Goal: Task Accomplishment & Management: Manage account settings

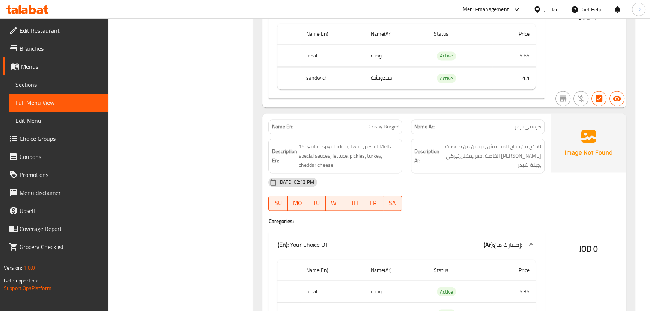
scroll to position [1570, 0]
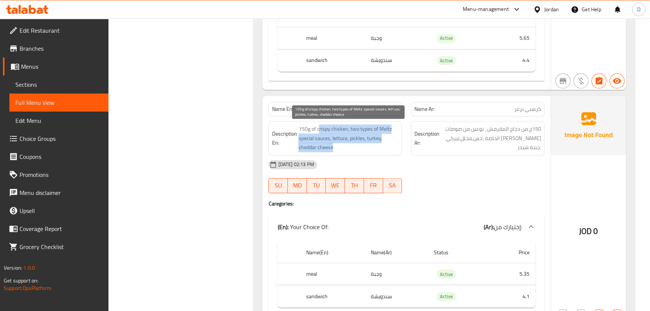
drag, startPoint x: 319, startPoint y: 127, endPoint x: 362, endPoint y: 149, distance: 48.0
click at [362, 149] on span "150g of crispy chicken, two types of [PERSON_NAME] special sauces, lettuce, pic…" at bounding box center [349, 138] width 100 height 28
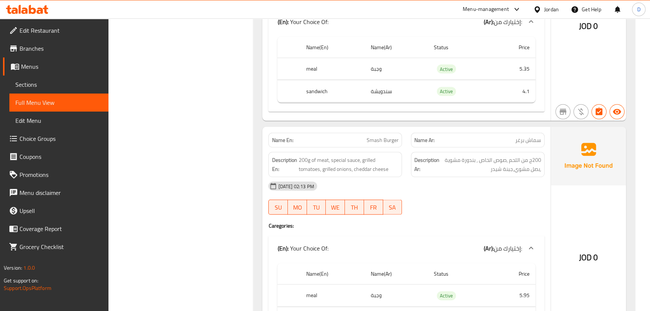
scroll to position [1809, 0]
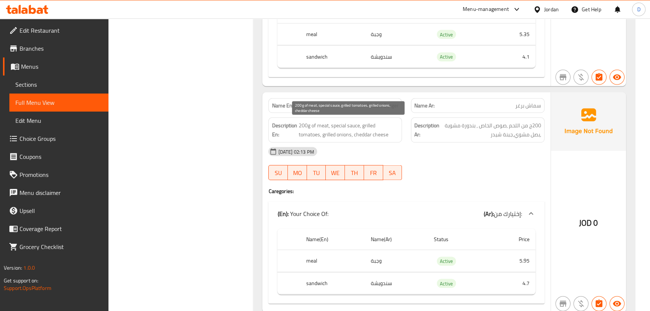
click at [326, 130] on span "200g of meat, special sauce, grilled tomatoes, grilled onions, cheddar cheese" at bounding box center [349, 130] width 100 height 18
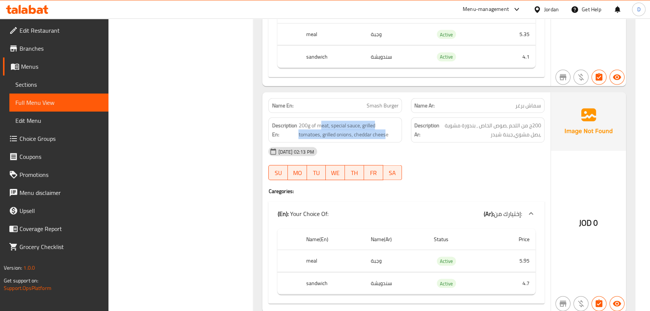
drag, startPoint x: 321, startPoint y: 127, endPoint x: 387, endPoint y: 141, distance: 67.2
click at [387, 141] on div "Description En: 200g of meat, special sauce, grilled tomatoes, grilled onions, …" at bounding box center [335, 130] width 134 height 25
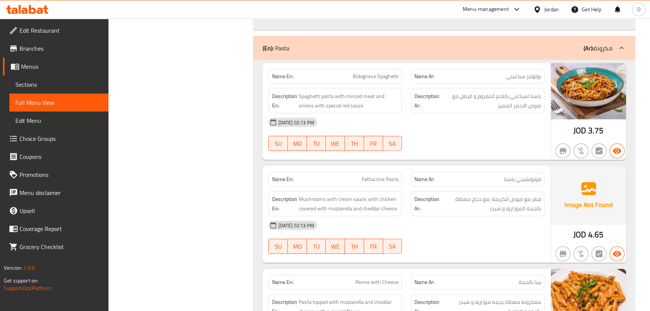
scroll to position [2116, 0]
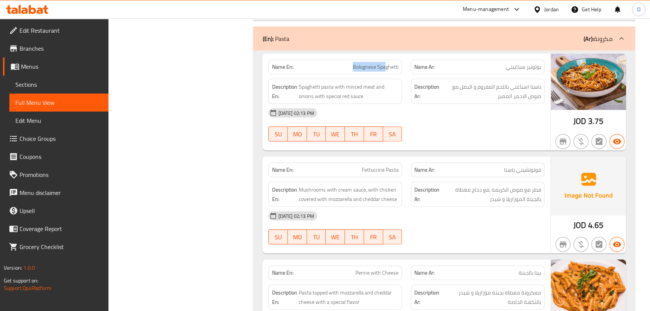
drag, startPoint x: 386, startPoint y: 64, endPoint x: 341, endPoint y: 64, distance: 45.4
click at [341, 64] on p "Name En: Bolognese Spaghetti" at bounding box center [335, 67] width 127 height 8
click at [326, 95] on span "Spaghetti pasta with minced meat and onions with special red sauce" at bounding box center [349, 91] width 100 height 18
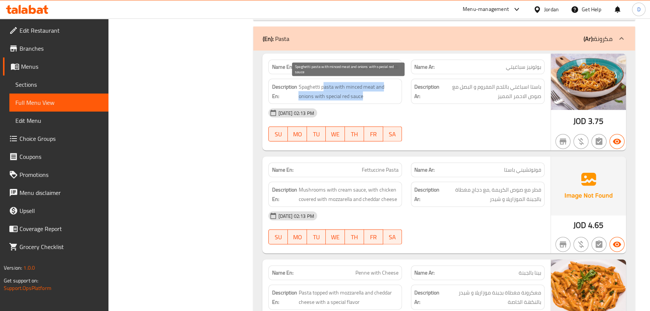
drag, startPoint x: 324, startPoint y: 82, endPoint x: 373, endPoint y: 90, distance: 49.5
click at [373, 90] on span "Spaghetti pasta with minced meat and onions with special red sauce" at bounding box center [349, 91] width 100 height 18
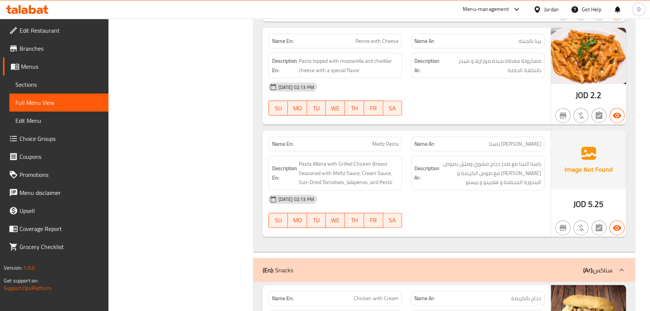
scroll to position [2355, 0]
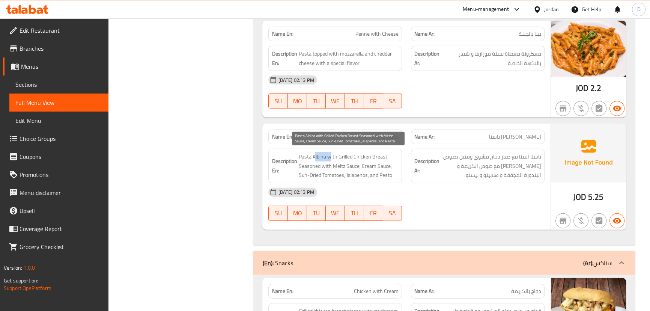
drag, startPoint x: 314, startPoint y: 154, endPoint x: 330, endPoint y: 155, distance: 16.6
click at [330, 155] on span "Pasta [PERSON_NAME] with Grilled Chicken Breast Seasoned with [PERSON_NAME] Sau…" at bounding box center [349, 166] width 100 height 28
click at [348, 154] on span "Pasta [PERSON_NAME] with Grilled Chicken Breast Seasoned with [PERSON_NAME] Sau…" at bounding box center [349, 166] width 100 height 28
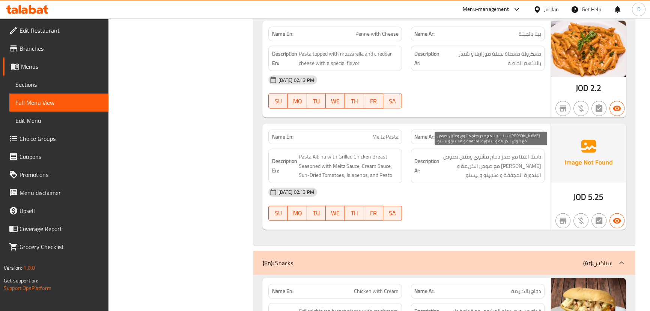
click at [524, 155] on span "باستا البينا مع صدر دجاج مشوي ومتبل بصوص ميلتز مع صوص الكريمة و البندورة المجفف…" at bounding box center [491, 166] width 100 height 28
click at [513, 156] on span "باستا البينا مع صدر دجاج مشوي ومتبل بصوص ميلتز مع صوص الكريمة و البندورة المجفف…" at bounding box center [491, 166] width 100 height 28
drag, startPoint x: 519, startPoint y: 155, endPoint x: 544, endPoint y: 157, distance: 25.6
click at [544, 157] on div "Description Ar: باستا البينا مع صدر دجاج مشوي ومتبل بصوص ميلتز مع صوص الكريمة و…" at bounding box center [478, 166] width 134 height 35
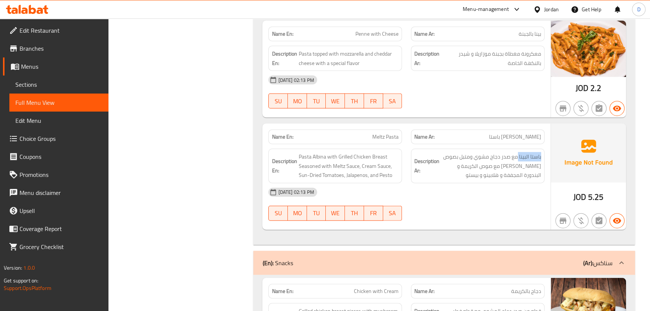
copy span "باستا البينا"
click at [384, 136] on span "[PERSON_NAME] Pasta" at bounding box center [386, 137] width 26 height 8
copy span "[PERSON_NAME] Pasta"
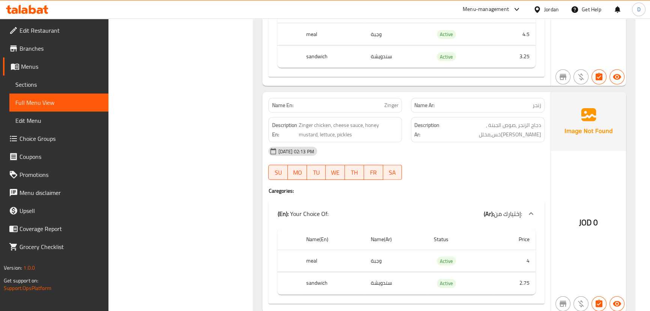
scroll to position [2777, 0]
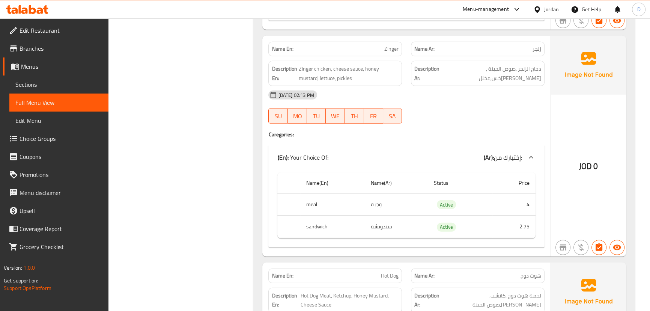
scroll to position [2845, 0]
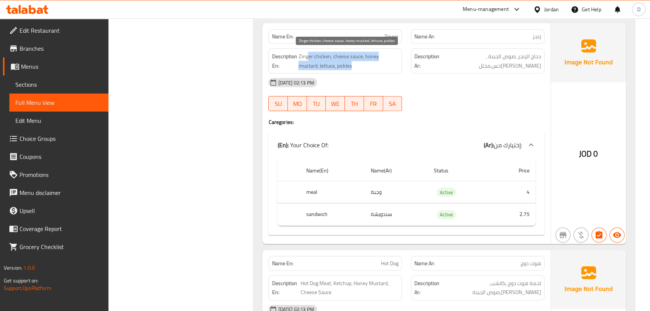
drag, startPoint x: 310, startPoint y: 57, endPoint x: 333, endPoint y: 64, distance: 24.8
click at [333, 64] on span "Zinger chicken, cheese sauce, honey mustard, lettuce, pickles" at bounding box center [349, 61] width 100 height 18
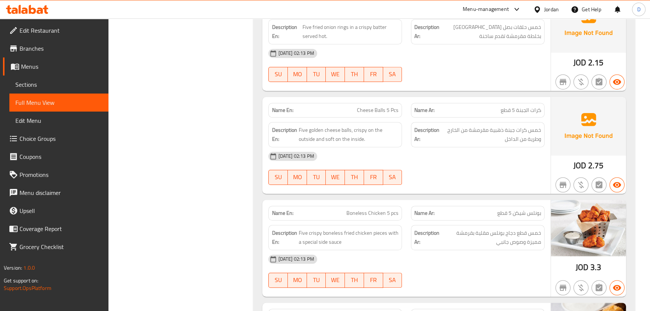
scroll to position [4341, 0]
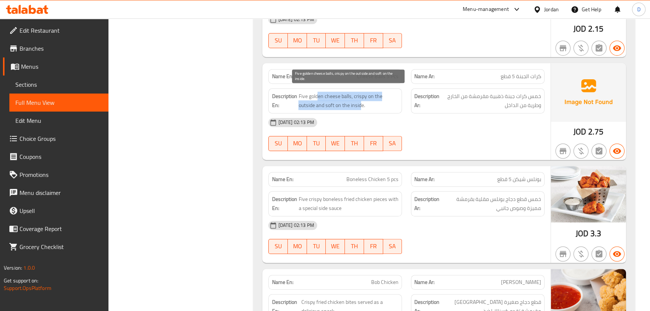
drag, startPoint x: 318, startPoint y: 92, endPoint x: 360, endPoint y: 100, distance: 42.9
click at [360, 100] on span "Five golden cheese balls, crispy on the outside and soft on the inside." at bounding box center [349, 101] width 100 height 18
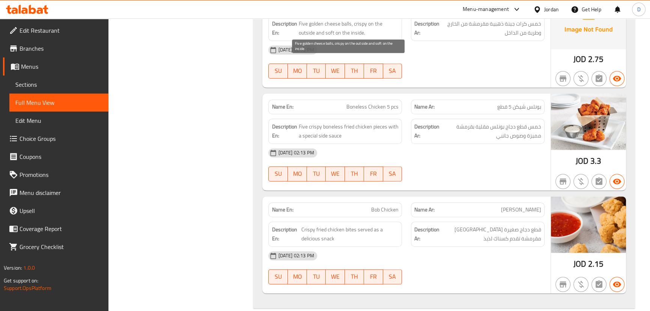
scroll to position [4443, 0]
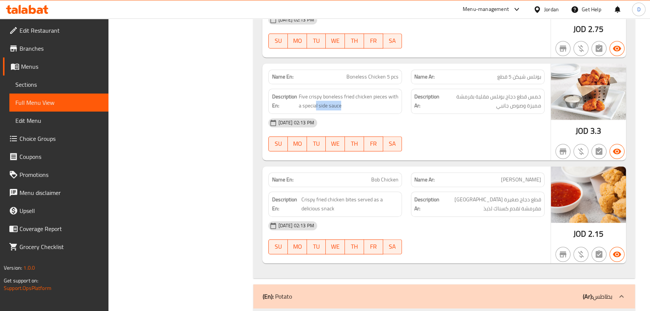
drag, startPoint x: 316, startPoint y: 104, endPoint x: 355, endPoint y: 107, distance: 39.2
click at [355, 107] on div "Description En: Five crispy boneless fried chicken pieces with a special side s…" at bounding box center [335, 101] width 134 height 25
click at [369, 75] on span "Boneless Chicken 5 pcs" at bounding box center [373, 77] width 52 height 8
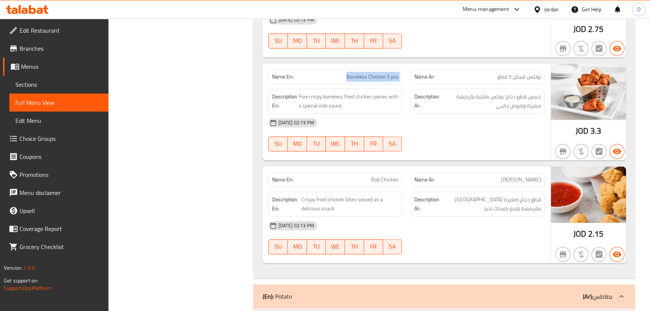
copy span "Boneless Chicken 5 pcs"
click at [391, 180] on div "Name En: Bob Chicken" at bounding box center [335, 179] width 134 height 15
copy span "[PERSON_NAME] Chicken"
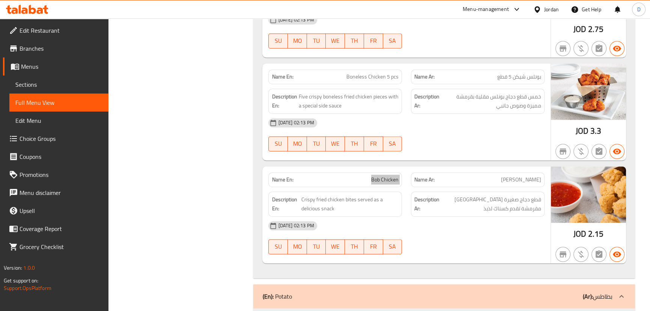
scroll to position [4628, 0]
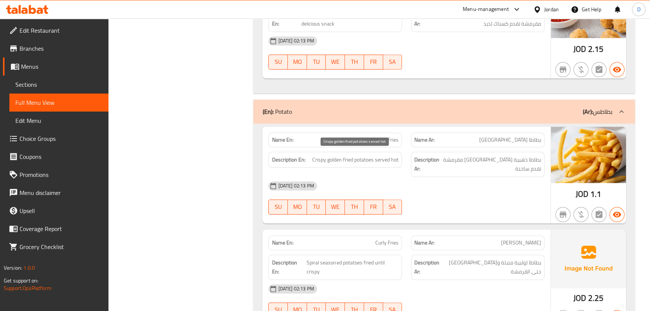
click at [331, 157] on span "Crispy golden fried potatoes served hot" at bounding box center [355, 159] width 86 height 9
drag, startPoint x: 312, startPoint y: 158, endPoint x: 392, endPoint y: 151, distance: 81.0
click at [392, 155] on h6 "Description En: Crispy golden fried potatoes served hot" at bounding box center [335, 159] width 127 height 9
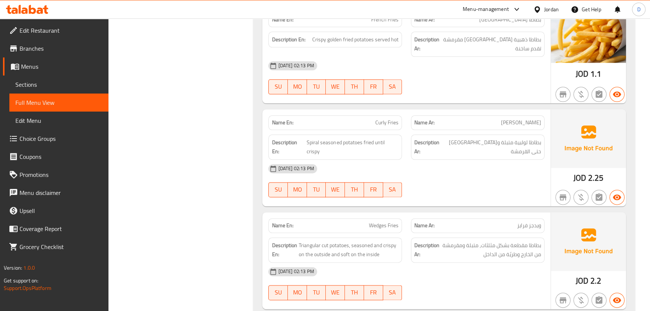
scroll to position [4799, 0]
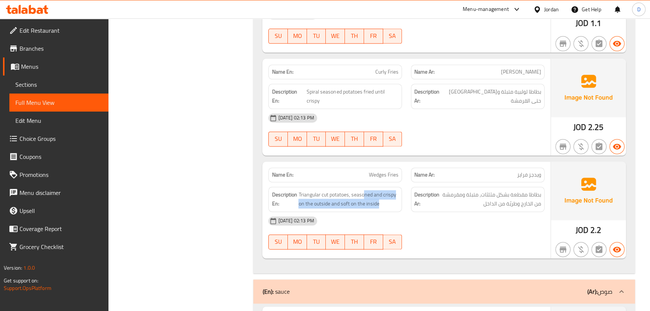
drag, startPoint x: 363, startPoint y: 169, endPoint x: 385, endPoint y: 187, distance: 28.5
click at [385, 187] on div "Description En: Triangular cut potatoes, seasoned and crispy on the outside and…" at bounding box center [335, 199] width 134 height 25
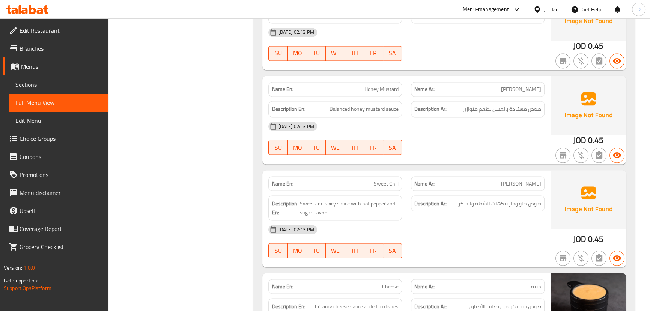
scroll to position [5234, 0]
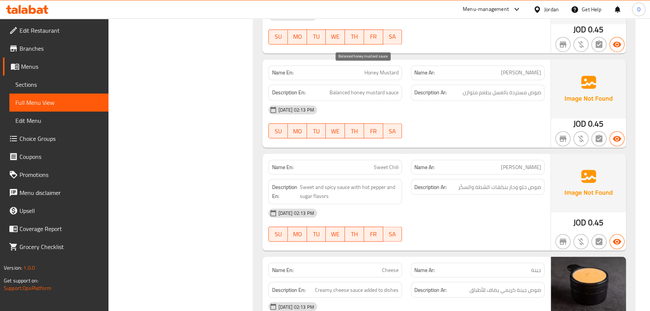
click at [367, 88] on span "Balanced honey mustard sauce" at bounding box center [364, 92] width 69 height 9
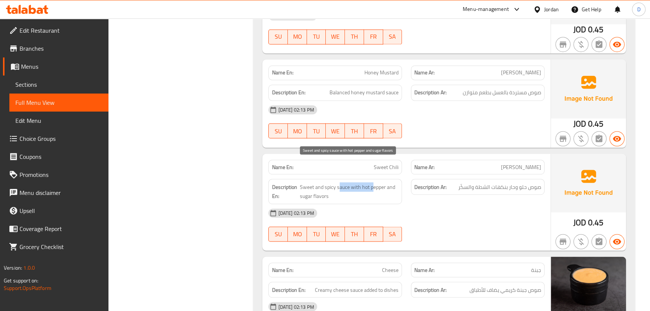
drag, startPoint x: 338, startPoint y: 161, endPoint x: 373, endPoint y: 164, distance: 35.4
click at [373, 182] on span "Sweet and spicy sauce with hot pepper and sugar flavors" at bounding box center [349, 191] width 99 height 18
click at [385, 163] on span "Sweet Chili" at bounding box center [386, 167] width 25 height 8
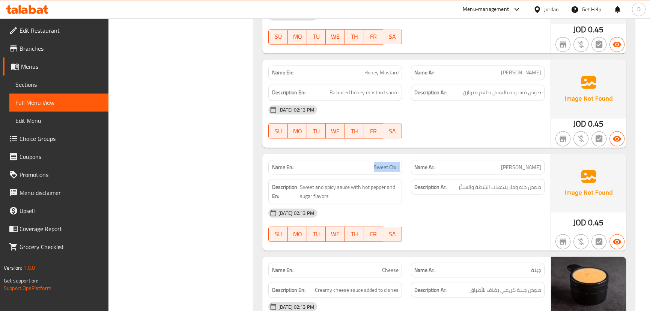
click at [385, 163] on span "Sweet Chili" at bounding box center [386, 167] width 25 height 8
copy span "Sweet Chili"
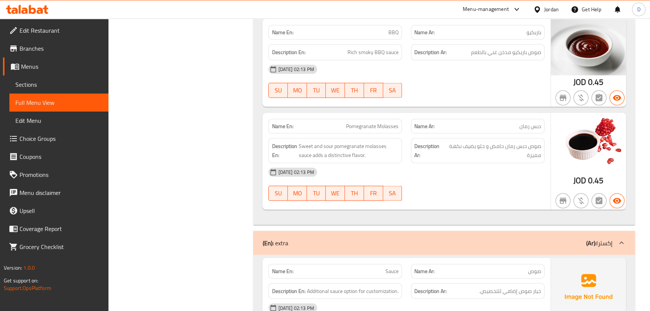
scroll to position [5678, 0]
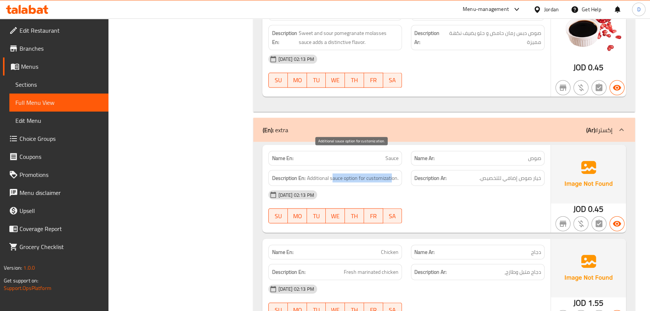
drag, startPoint x: 333, startPoint y: 153, endPoint x: 393, endPoint y: 156, distance: 60.2
click at [393, 173] on span "Additional sauce option for customization." at bounding box center [353, 177] width 92 height 9
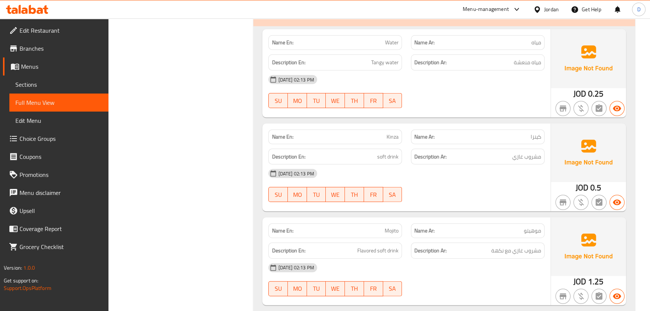
scroll to position [6128, 0]
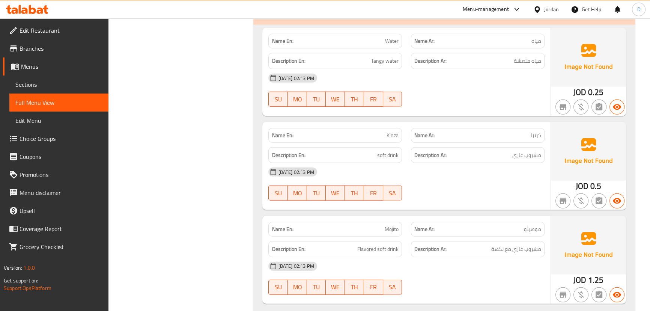
click at [87, 101] on span "Full Menu View" at bounding box center [58, 102] width 87 height 9
click at [94, 84] on span "Sections" at bounding box center [58, 84] width 87 height 9
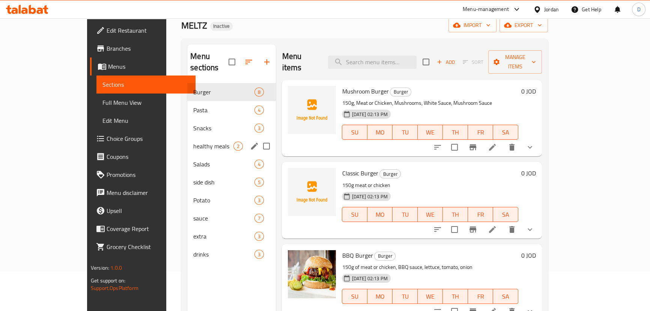
scroll to position [37, 0]
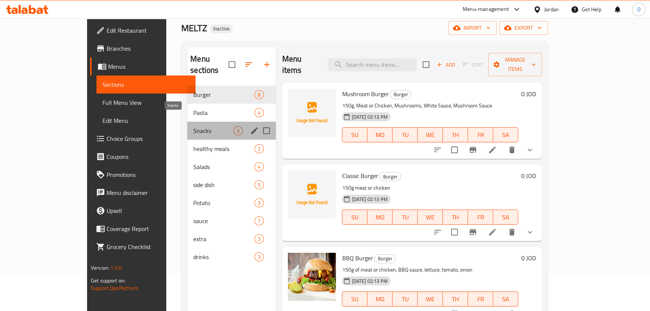
click at [193, 126] on span "Snacks" at bounding box center [213, 130] width 40 height 9
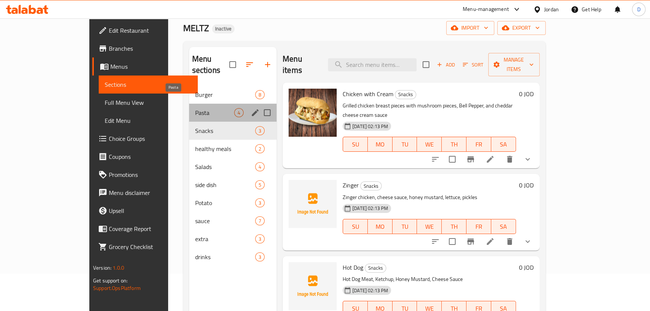
click at [195, 108] on span "Pasta" at bounding box center [214, 112] width 39 height 9
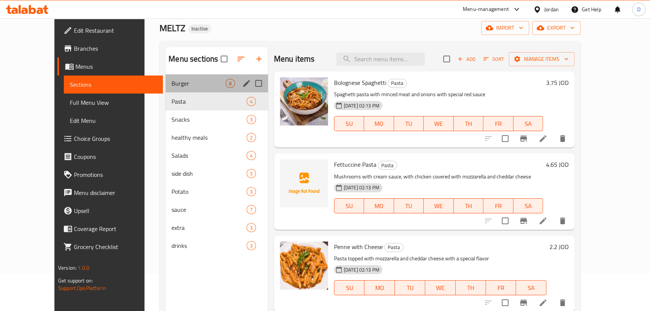
click at [172, 91] on div "Burger 8" at bounding box center [217, 83] width 102 height 18
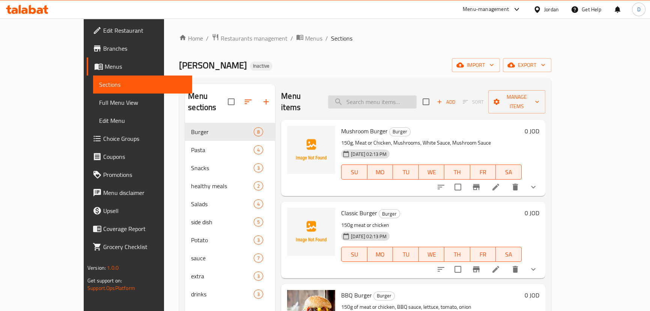
click at [377, 98] on input "search" at bounding box center [372, 101] width 89 height 13
paste input "[PERSON_NAME] Pasta"
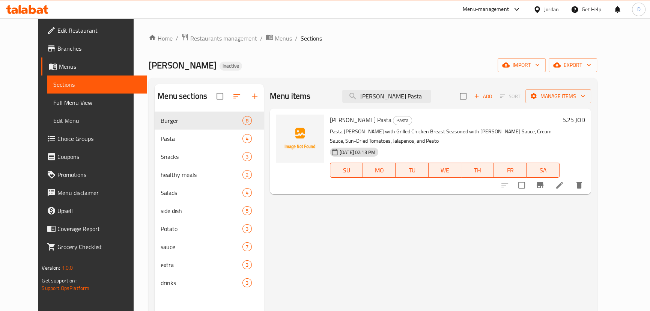
type input "[PERSON_NAME] Pasta"
click at [563, 182] on icon at bounding box center [560, 185] width 7 height 7
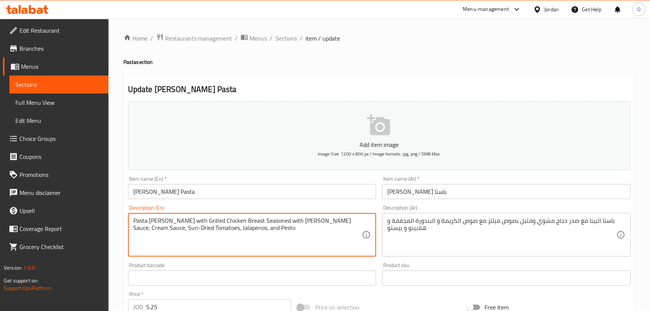
click at [157, 222] on textarea "Pasta [PERSON_NAME] with Grilled Chicken Breast Seasoned with [PERSON_NAME] Sau…" at bounding box center [247, 235] width 229 height 36
click at [154, 221] on textarea "Pasta PENNEwith Grilled Chicken Breast Seasoned with [PERSON_NAME] Sauce, Cream…" at bounding box center [247, 235] width 229 height 36
drag, startPoint x: 167, startPoint y: 218, endPoint x: 151, endPoint y: 218, distance: 15.8
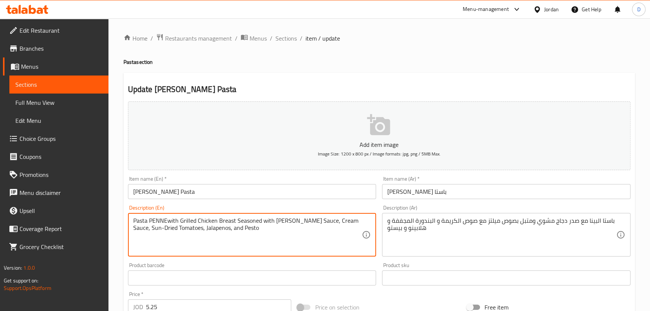
click at [151, 218] on textarea "Pasta PENNEwith Grilled Chicken Breast Seasoned with [PERSON_NAME] Sauce, Cream…" at bounding box center [247, 235] width 229 height 36
drag, startPoint x: 165, startPoint y: 218, endPoint x: 227, endPoint y: 227, distance: 62.6
click at [227, 227] on textarea "Pasta Penne with Grilled Chicken Breast Seasoned with [PERSON_NAME] Sauce, Crea…" at bounding box center [247, 235] width 229 height 36
click at [229, 232] on textarea "Pasta Penne with Grilled Chicken Breast Seasoned with [PERSON_NAME] Sauce, Crea…" at bounding box center [247, 235] width 229 height 36
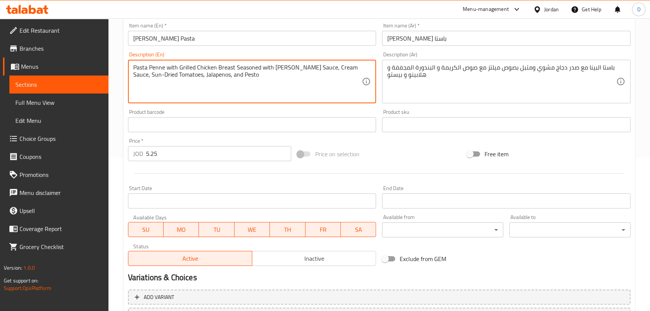
scroll to position [219, 0]
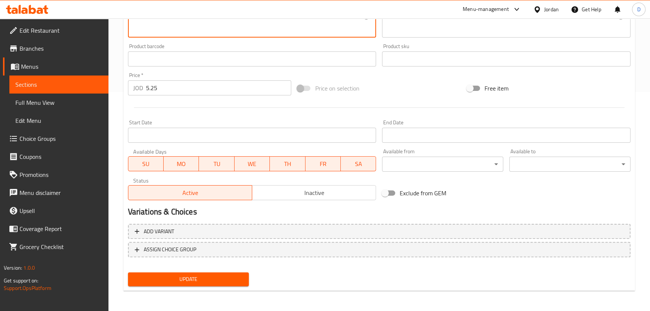
type textarea "Pasta Penne with Grilled Chicken Breast Seasoned with [PERSON_NAME] Sauce, Crea…"
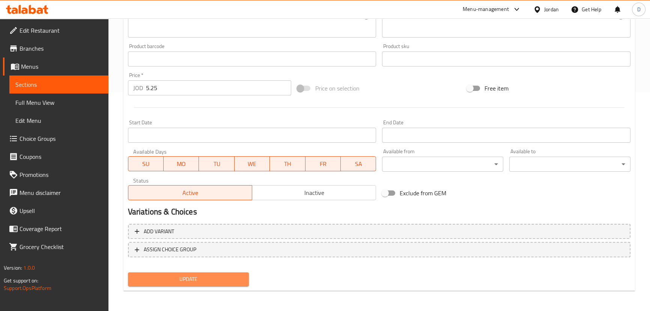
click at [223, 279] on span "Update" at bounding box center [188, 278] width 109 height 9
click at [198, 278] on span "Update" at bounding box center [188, 278] width 109 height 9
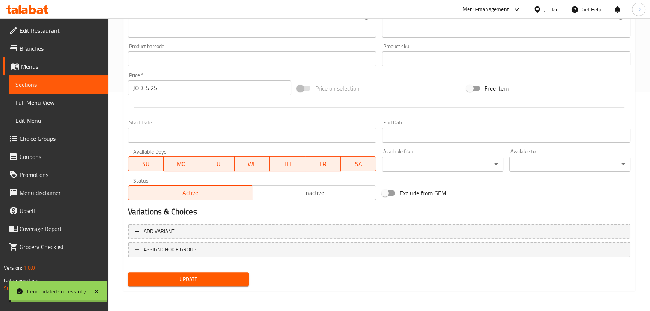
click at [92, 82] on span "Sections" at bounding box center [58, 84] width 87 height 9
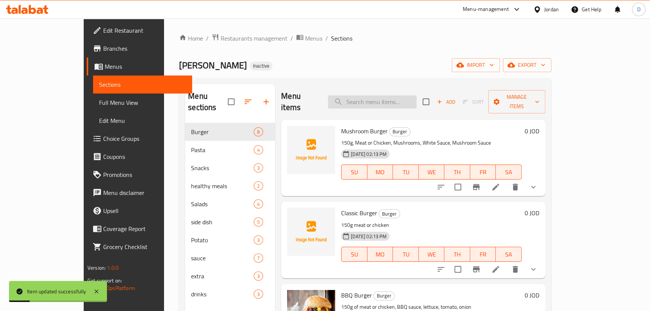
click at [414, 97] on input "search" at bounding box center [372, 101] width 89 height 13
paste input "Boneless Chicken 5 pcs"
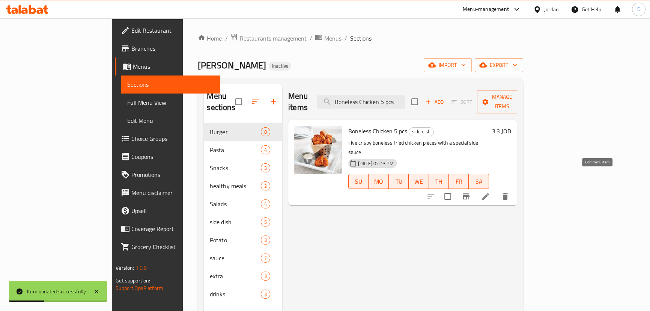
type input "Boneless Chicken 5 pcs"
click at [489, 193] on icon at bounding box center [486, 196] width 7 height 7
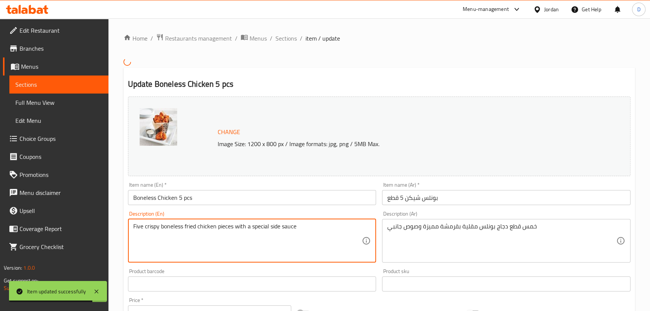
click at [157, 226] on textarea "Five crispy boneless fried chicken pieces with a special side sauce" at bounding box center [247, 241] width 229 height 36
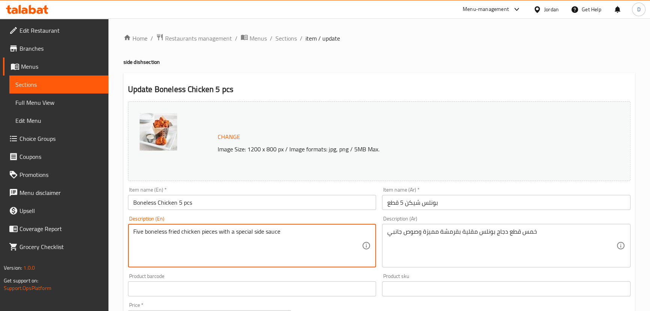
click at [220, 228] on div "Five boneless fried chicken pieces with a special side sauce Description (En)" at bounding box center [252, 246] width 249 height 44
click at [253, 233] on textarea "Five boneless fried chicken pieces with a special side sauce" at bounding box center [247, 246] width 229 height 36
click at [255, 233] on textarea "Five boneless fried chicken pieces with a special side sauce" at bounding box center [247, 246] width 229 height 36
click at [283, 231] on textarea "Five boneless fried chicken pieces with a special crunchy aqnd side sauce" at bounding box center [247, 246] width 229 height 36
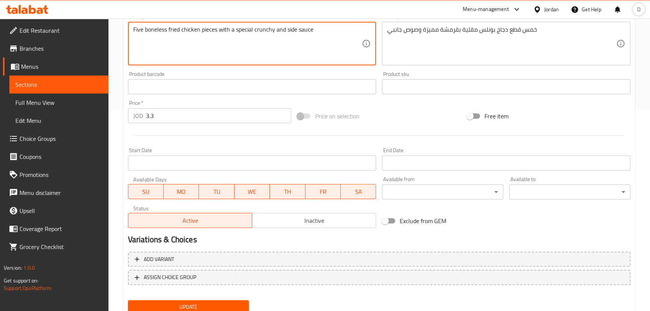
scroll to position [230, 0]
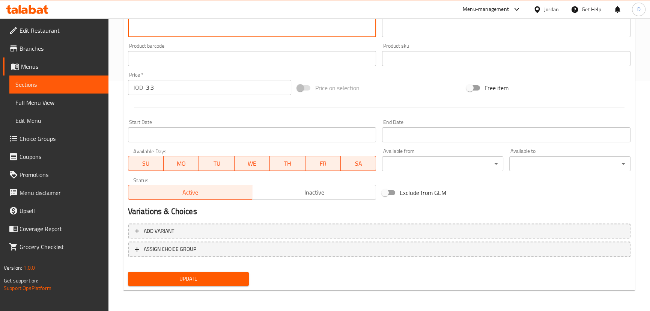
type textarea "Five boneless fried chicken pieces with a special crunchy and side sauce"
click at [216, 278] on span "Update" at bounding box center [188, 278] width 109 height 9
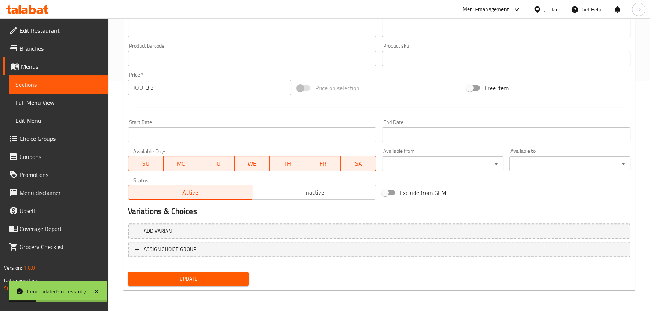
click at [98, 80] on span "Sections" at bounding box center [58, 84] width 87 height 9
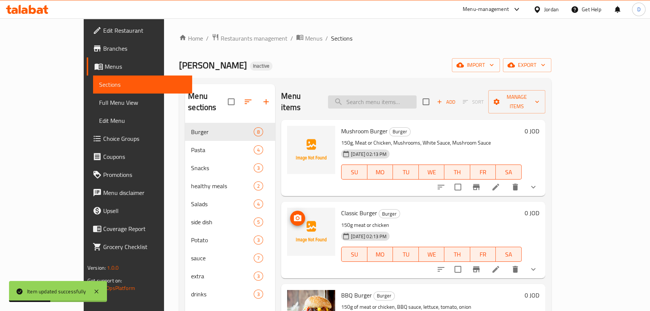
click at [386, 97] on input "search" at bounding box center [372, 101] width 89 height 13
paste input "[PERSON_NAME] Chicken"
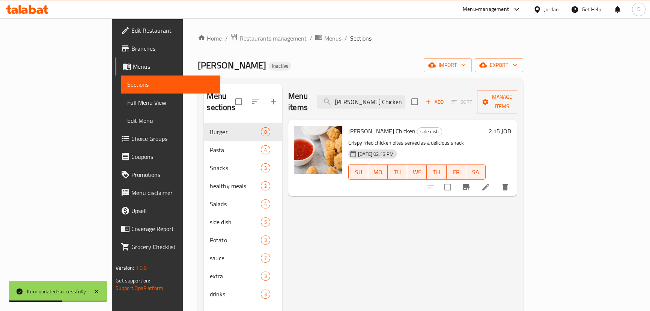
type input "[PERSON_NAME] Chicken"
click at [490, 182] on icon at bounding box center [485, 186] width 9 height 9
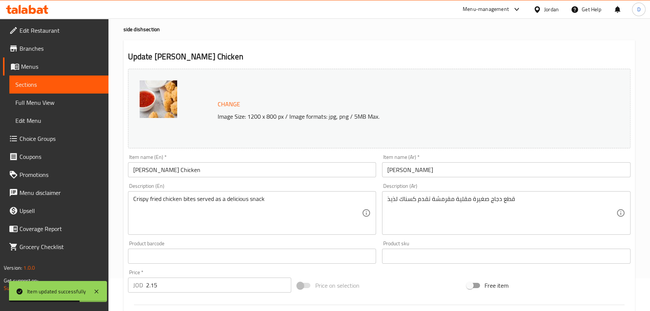
scroll to position [68, 0]
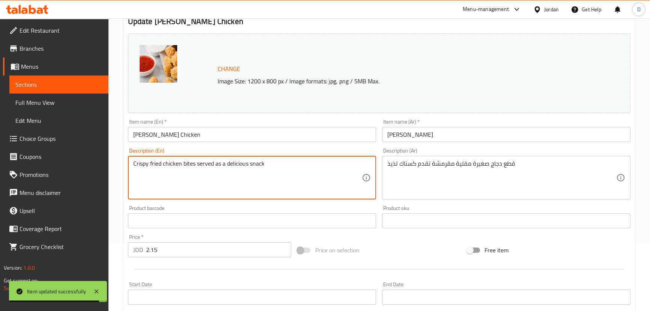
click at [192, 167] on textarea "Crispy fried chicken bites served as a delicious snack" at bounding box center [247, 178] width 229 height 36
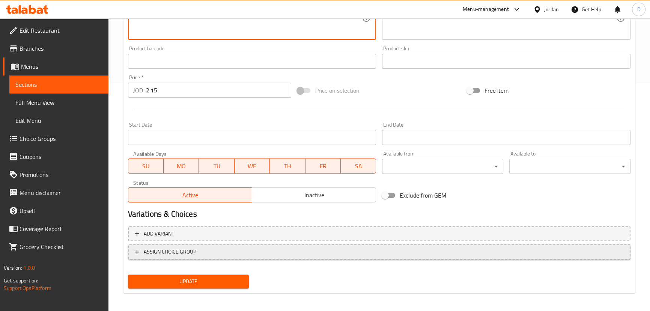
scroll to position [230, 0]
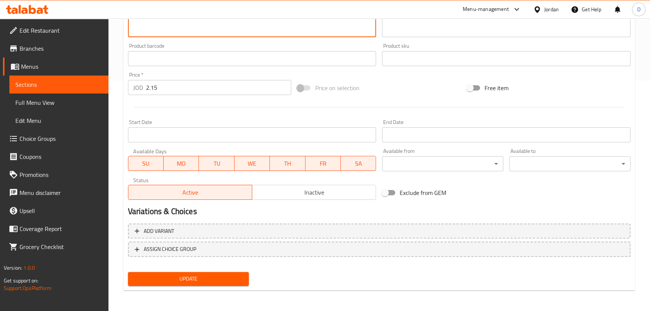
type textarea "Crispy fried chicken small pieces served as a delicious snack"
click at [212, 272] on button "Update" at bounding box center [188, 279] width 121 height 14
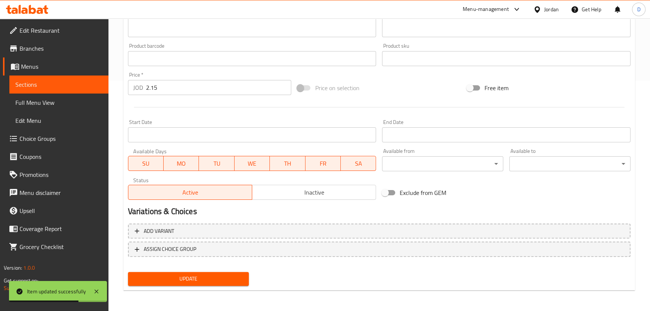
click at [86, 90] on link "Sections" at bounding box center [58, 84] width 99 height 18
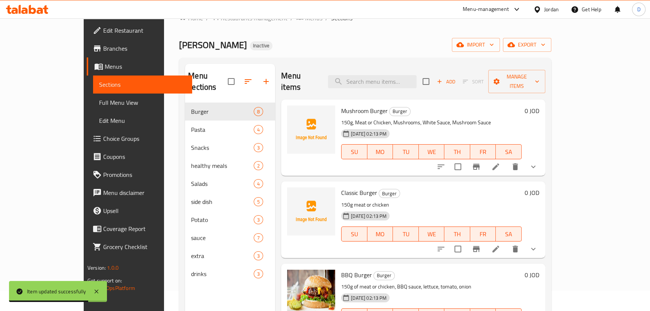
scroll to position [3, 0]
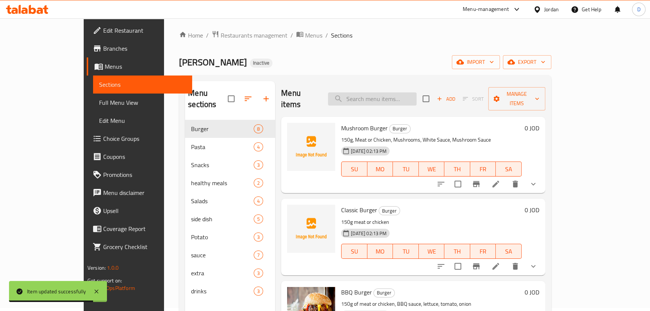
click at [389, 95] on input "search" at bounding box center [372, 98] width 89 height 13
paste input "Sweet Chili"
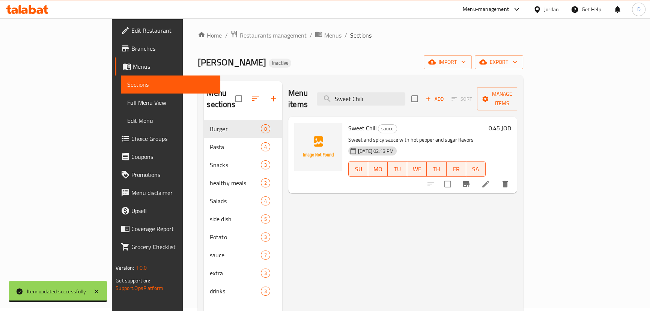
type input "Sweet Chili"
click at [496, 178] on li at bounding box center [485, 184] width 21 height 14
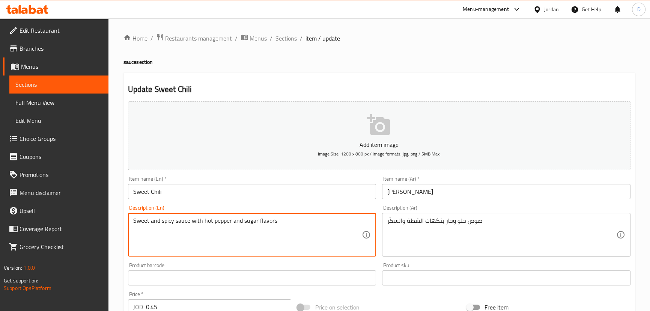
click at [222, 220] on textarea "Sweet and spicy sauce with hot pepper and sugar flavors" at bounding box center [247, 235] width 229 height 36
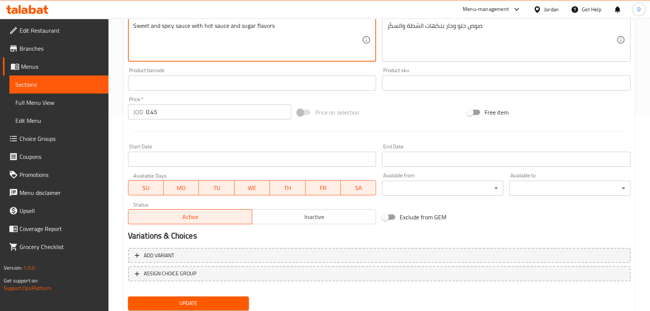
scroll to position [205, 0]
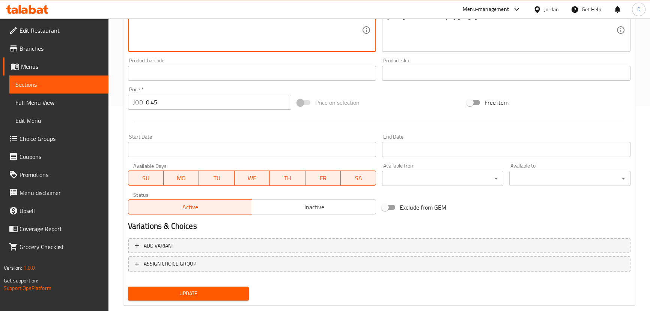
type textarea "Sweet and spicy sauce with hot sauce and sugar flavors"
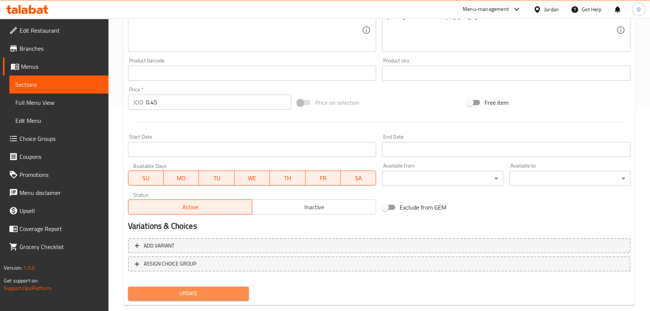
click at [234, 293] on span "Update" at bounding box center [188, 293] width 109 height 9
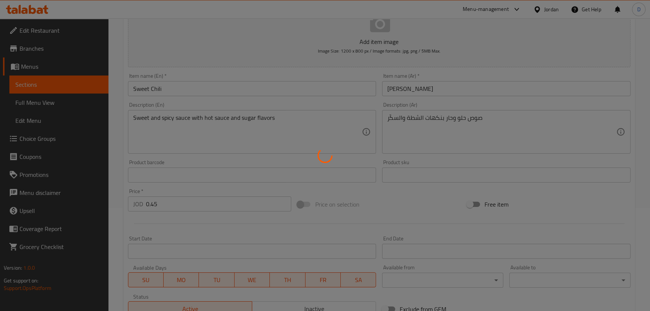
scroll to position [102, 0]
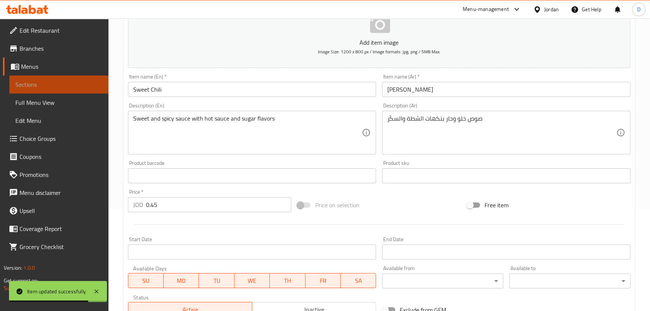
click at [58, 82] on span "Sections" at bounding box center [58, 84] width 87 height 9
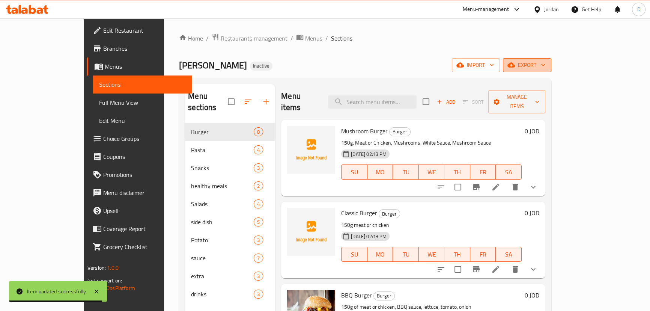
click at [546, 64] on span "export" at bounding box center [527, 64] width 36 height 9
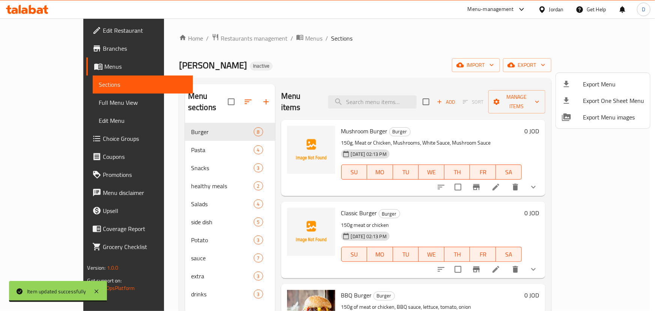
click at [612, 82] on span "Export Menu" at bounding box center [613, 84] width 61 height 9
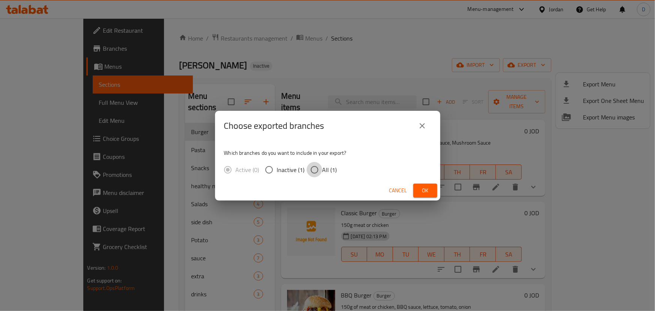
click at [321, 166] on input "All (1)" at bounding box center [315, 170] width 16 height 16
radio input "true"
click at [427, 191] on span "Ok" at bounding box center [425, 190] width 12 height 9
